Goal: Complete application form

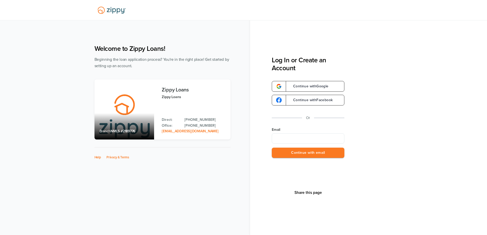
click at [298, 139] on input "Email" at bounding box center [308, 138] width 73 height 10
type input "**********"
click at [293, 153] on button "Continue with email" at bounding box center [308, 152] width 73 height 10
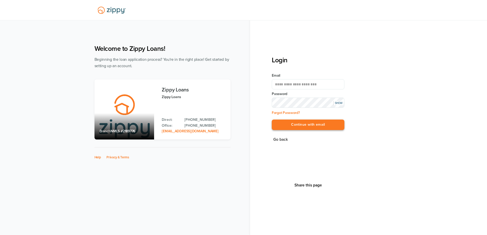
click at [327, 124] on button "Continue with email" at bounding box center [308, 124] width 73 height 10
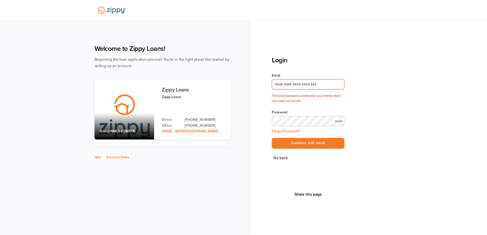
click at [164, 112] on div "**********" at bounding box center [243, 131] width 309 height 182
click at [340, 120] on div "SHOW" at bounding box center [339, 121] width 10 height 4
click at [308, 141] on button "Continue with email" at bounding box center [308, 143] width 73 height 10
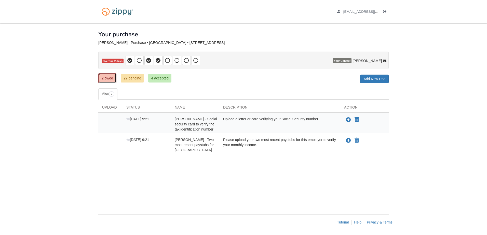
click at [108, 77] on link "2 owed" at bounding box center [107, 78] width 18 height 10
click at [114, 93] on span "2" at bounding box center [112, 93] width 6 height 5
click at [136, 80] on link "27 pending" at bounding box center [132, 78] width 23 height 9
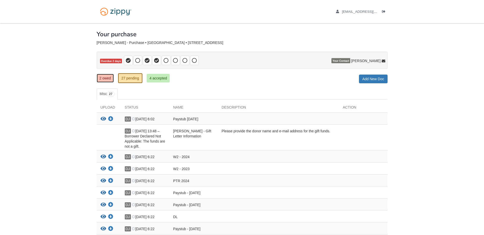
click at [110, 79] on link "2 owed" at bounding box center [105, 78] width 17 height 9
